Goal: Find specific page/section: Find specific page/section

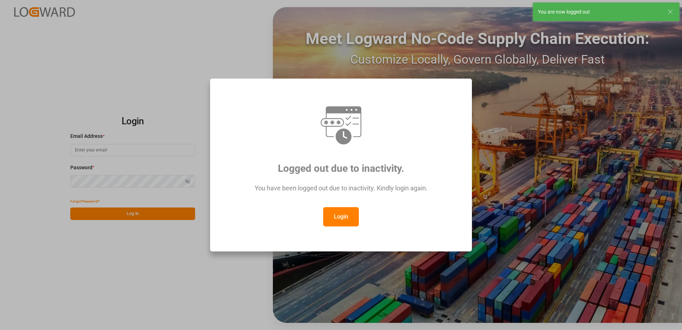
click at [352, 219] on button "Login" at bounding box center [341, 216] width 36 height 19
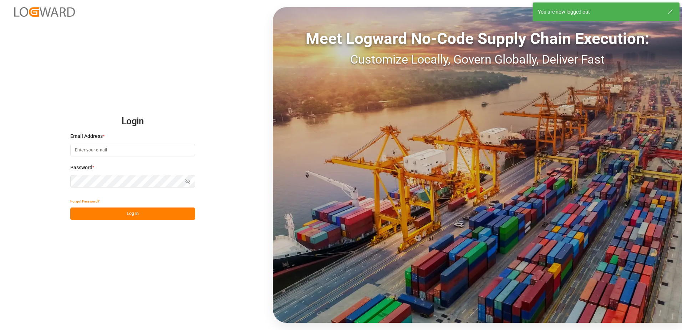
type input "[PERSON_NAME][EMAIL_ADDRESS][PERSON_NAME][DOMAIN_NAME]"
click at [154, 215] on button "Log In" at bounding box center [132, 213] width 125 height 12
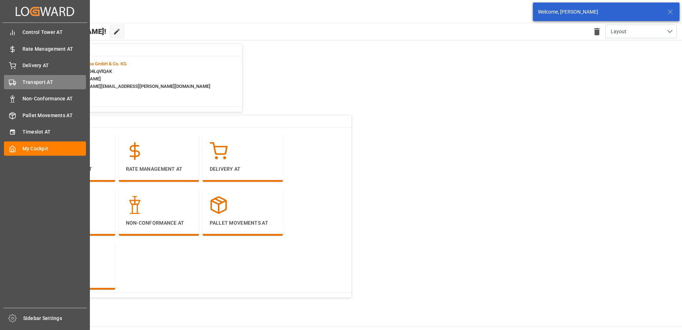
click at [40, 84] on span "Transport AT" at bounding box center [54, 81] width 64 height 7
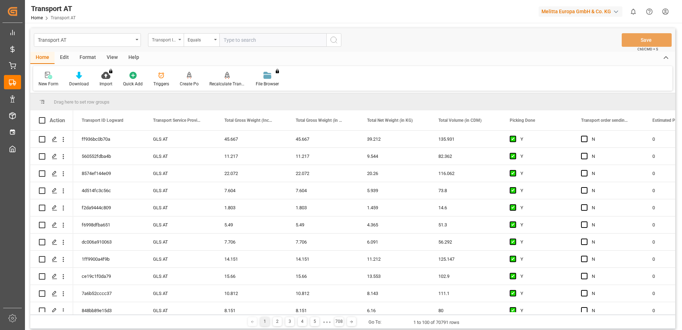
click at [178, 37] on div "Transport ID Logward" at bounding box center [166, 40] width 36 height 14
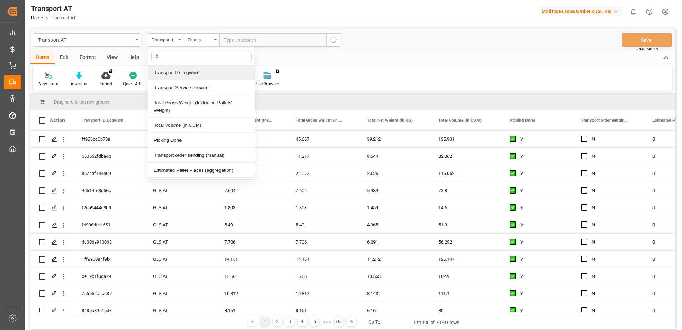
type input "do"
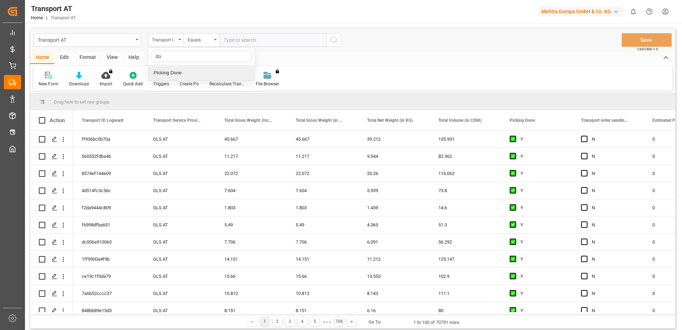
click at [179, 73] on div "Picking Done" at bounding box center [201, 72] width 106 height 15
click at [235, 42] on input "text" at bounding box center [272, 40] width 107 height 14
type input "Y"
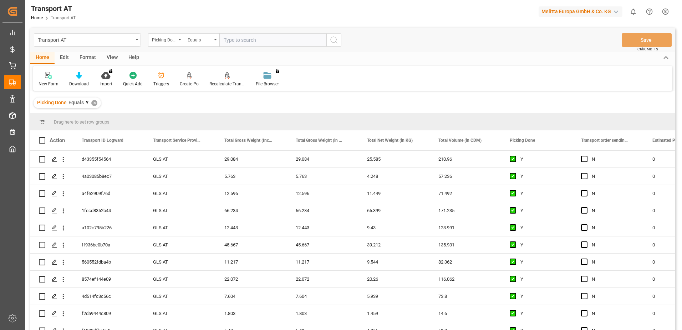
click at [180, 40] on div "Picking Done" at bounding box center [166, 40] width 36 height 14
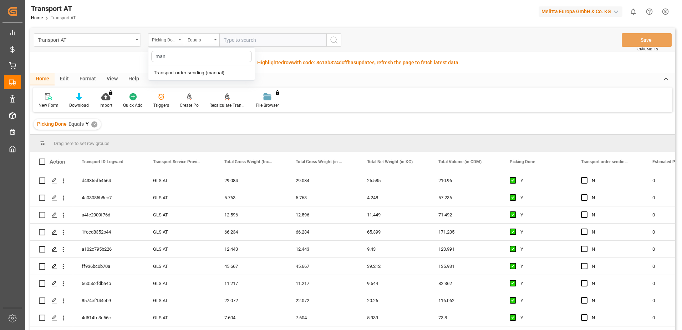
type input "manu"
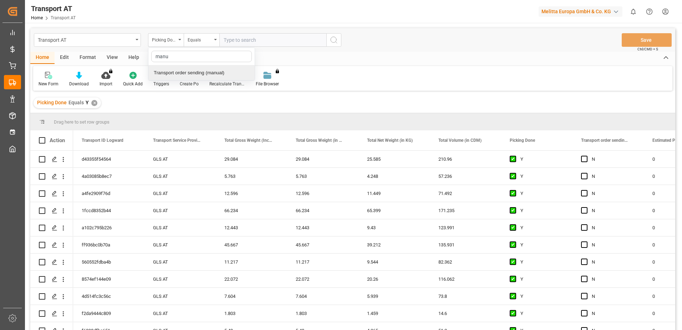
click at [182, 71] on div "Transport order sending (manual)" at bounding box center [201, 72] width 106 height 15
click at [249, 40] on input "text" at bounding box center [272, 40] width 107 height 14
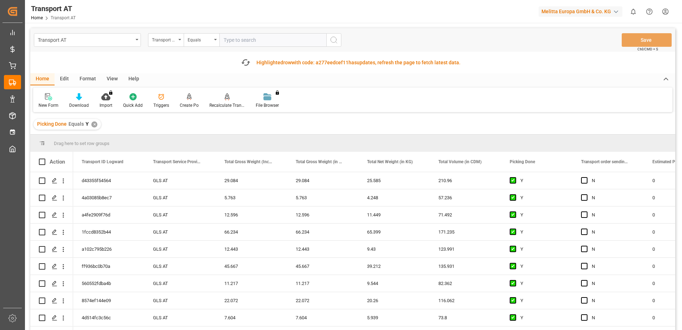
type input "N"
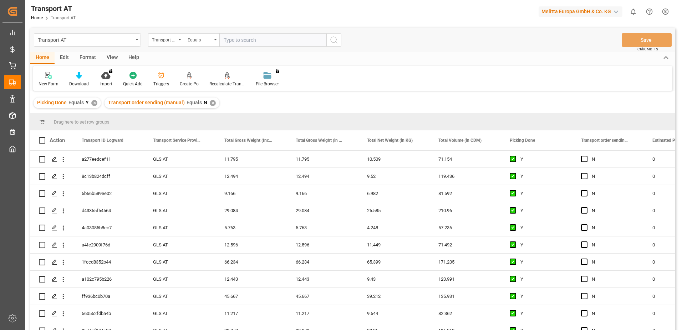
click at [179, 41] on div "Transport order sending (manual)" at bounding box center [166, 40] width 36 height 14
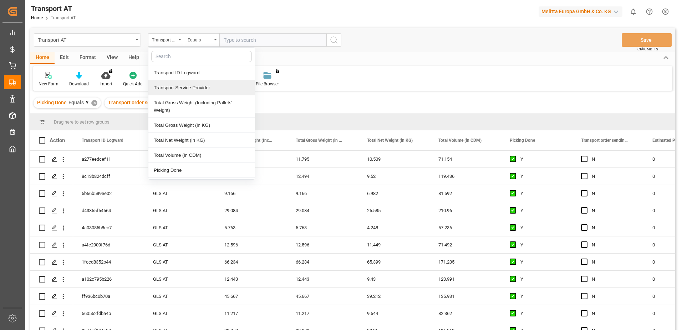
click at [184, 89] on div "Transport Service Provider" at bounding box center [201, 87] width 106 height 15
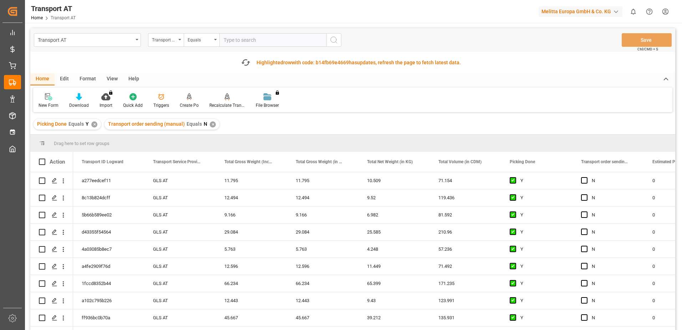
click at [268, 40] on input "text" at bounding box center [272, 40] width 107 height 14
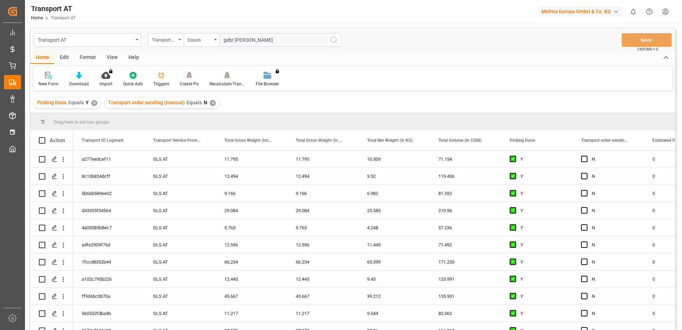
type input "gebr [PERSON_NAME]"
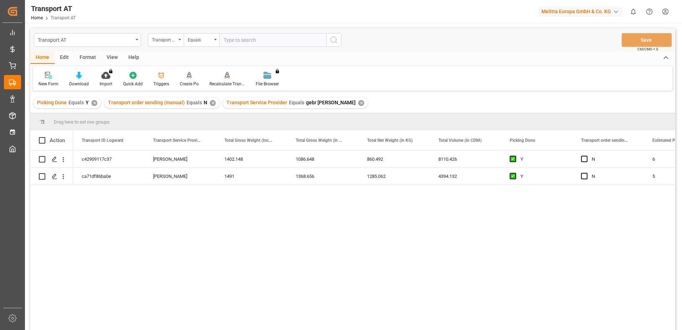
click at [113, 58] on div "View" at bounding box center [112, 58] width 22 height 12
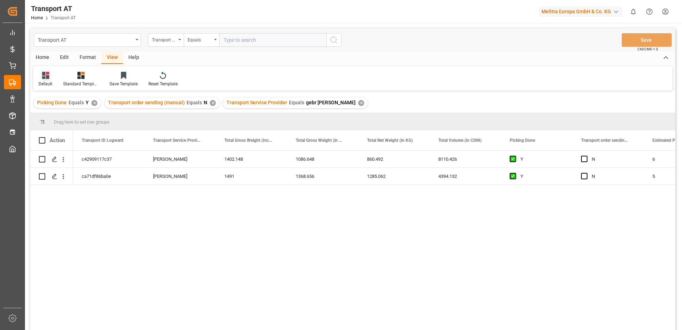
click at [36, 78] on div "Default" at bounding box center [45, 79] width 25 height 16
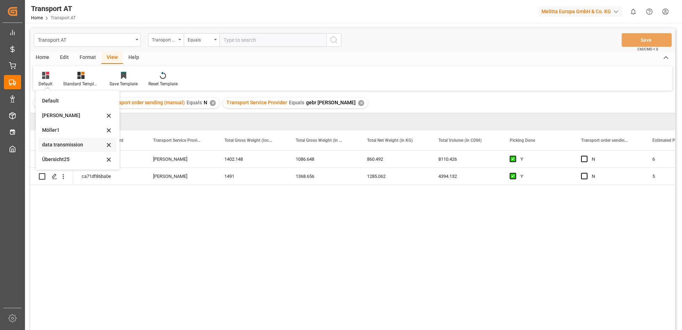
click at [64, 147] on div "data transmission" at bounding box center [73, 144] width 62 height 7
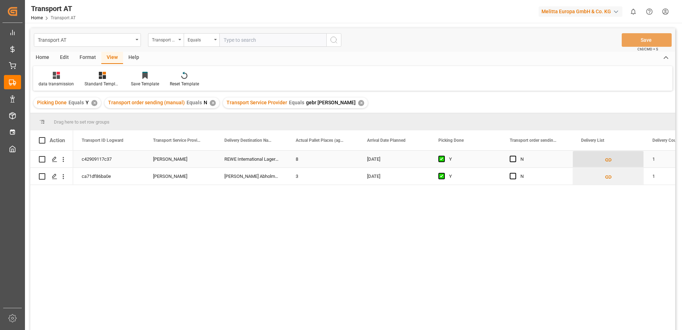
click at [608, 159] on icon "Press SPACE to select this row." at bounding box center [608, 159] width 7 height 7
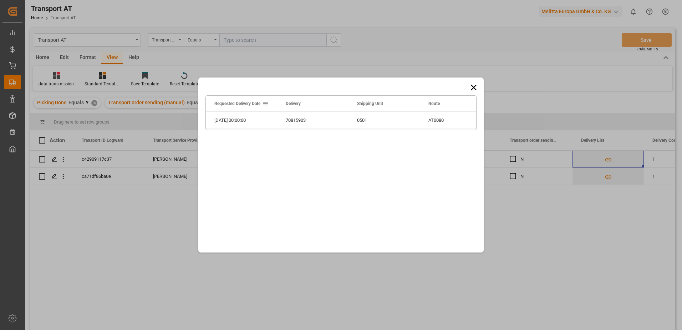
click at [474, 85] on icon at bounding box center [474, 87] width 10 height 10
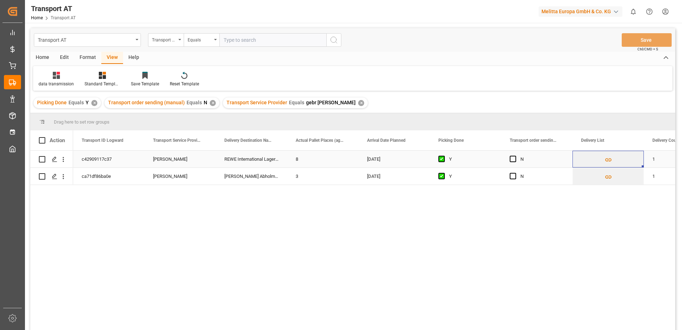
click at [306, 160] on div "8" at bounding box center [322, 159] width 71 height 17
click at [316, 163] on input "8" at bounding box center [323, 163] width 60 height 14
type input "7"
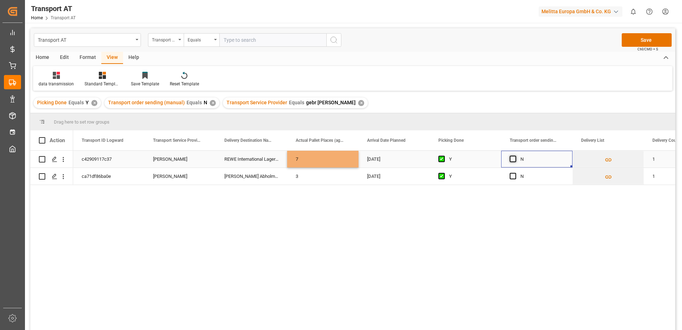
click at [511, 159] on span "Press SPACE to select this row." at bounding box center [513, 159] width 6 height 6
click at [515, 156] on input "Press SPACE to select this row." at bounding box center [515, 156] width 0 height 0
click at [513, 174] on span "Press SPACE to select this row." at bounding box center [513, 176] width 6 height 6
click at [515, 173] on input "Press SPACE to select this row." at bounding box center [515, 173] width 0 height 0
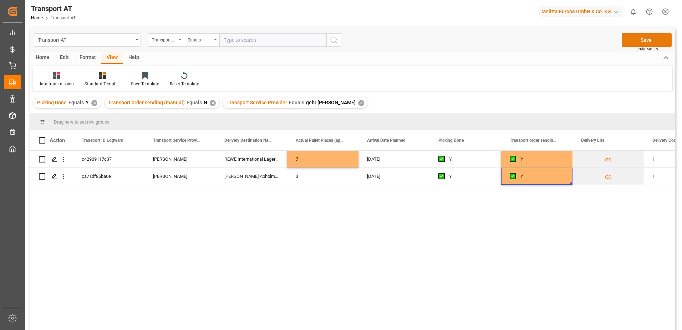
click at [653, 41] on button "Save" at bounding box center [647, 40] width 50 height 14
